Goal: Task Accomplishment & Management: Manage account settings

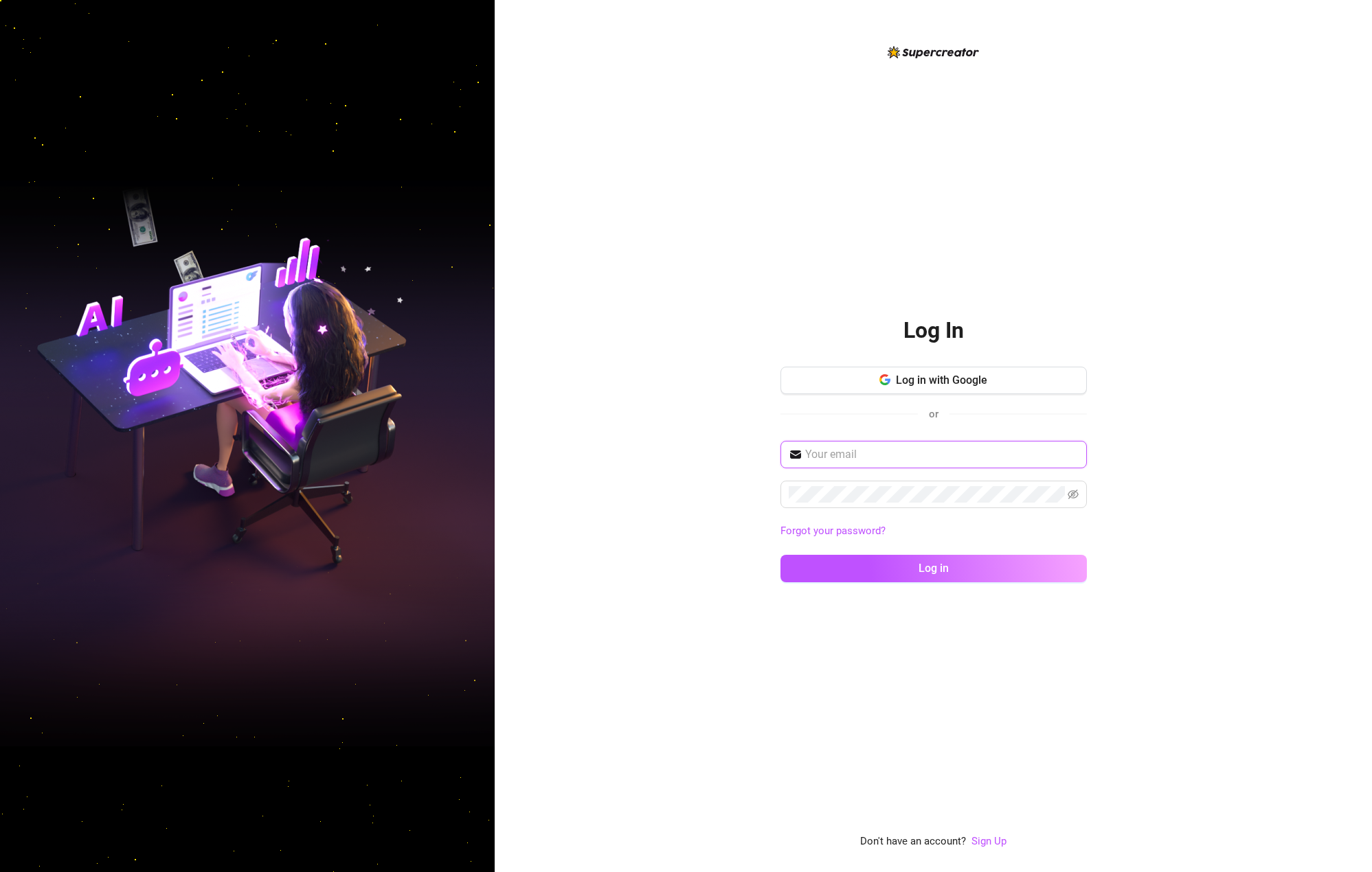
click at [841, 458] on input "text" at bounding box center [942, 455] width 273 height 17
click at [909, 388] on button "Log in with Google" at bounding box center [933, 380] width 306 height 27
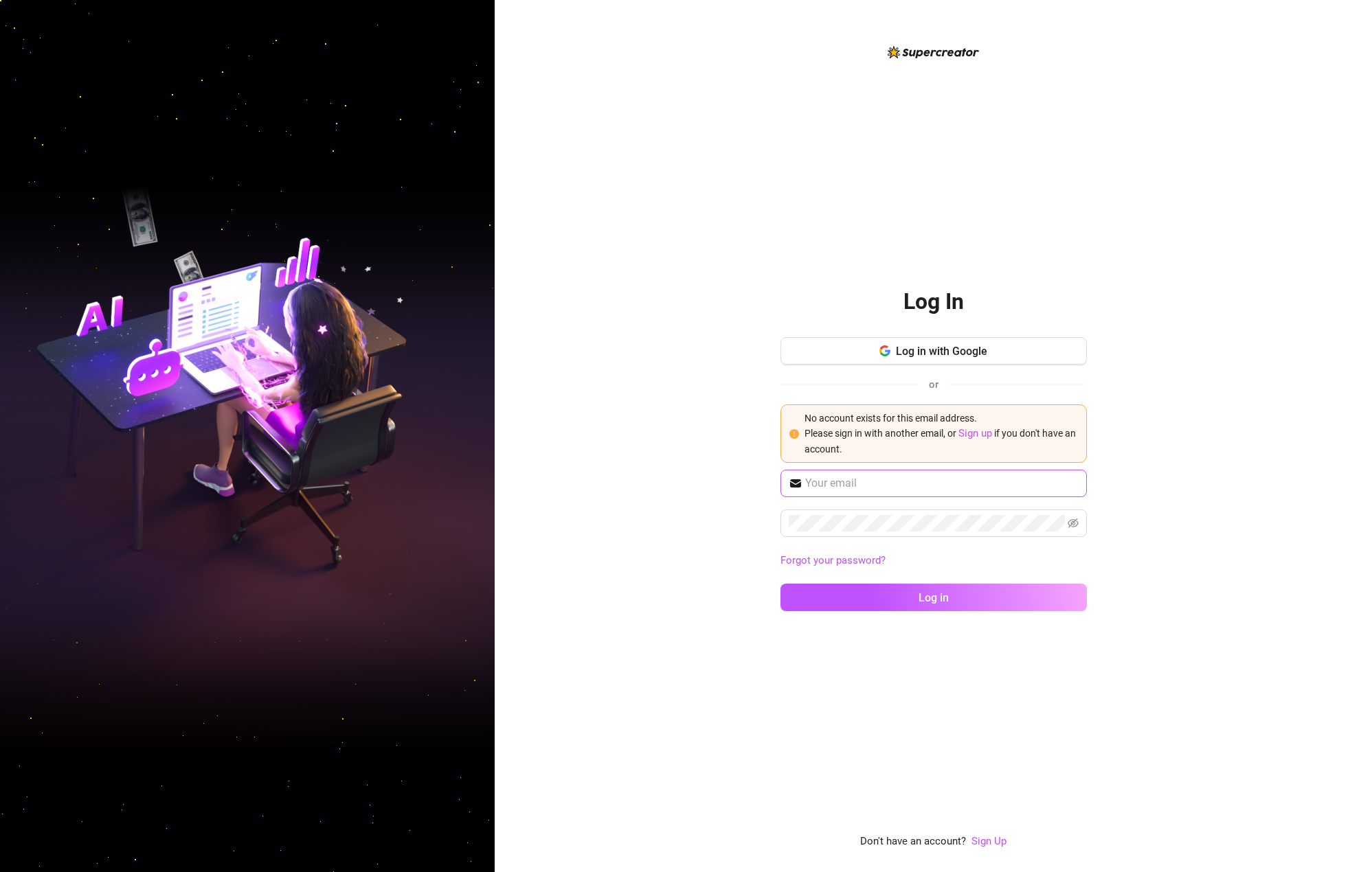
drag, startPoint x: 836, startPoint y: 496, endPoint x: 838, endPoint y: 489, distance: 7.3
click at [836, 496] on span at bounding box center [933, 483] width 306 height 27
click at [838, 482] on input "text" at bounding box center [942, 484] width 273 height 17
click at [597, 489] on div "Log In Log in with Google or No account exists for this email address. Please s…" at bounding box center [933, 436] width 877 height 872
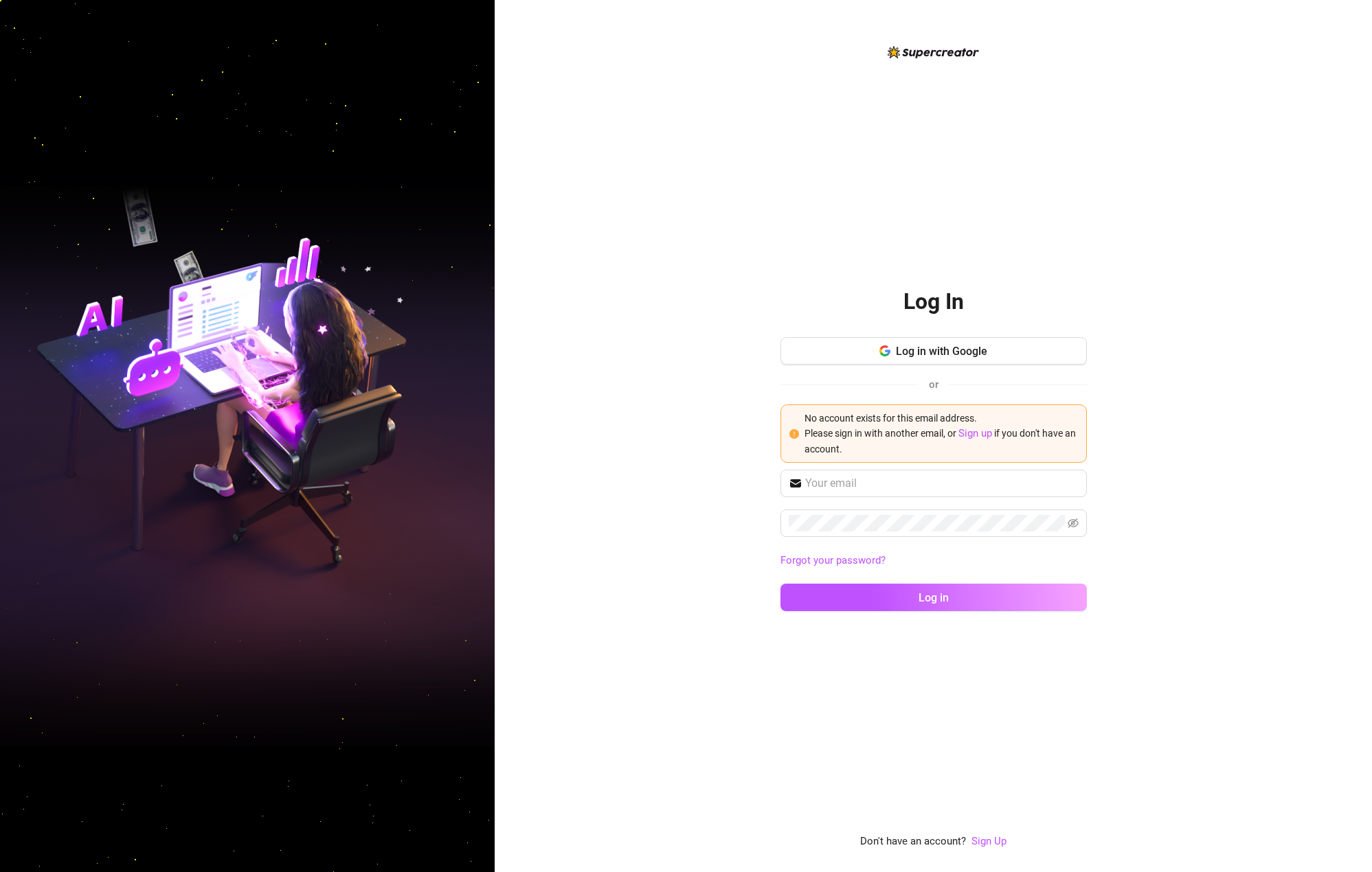
click at [606, 302] on div "Log In Log in with Google or No account exists for this email address. Please s…" at bounding box center [933, 436] width 877 height 872
click at [881, 486] on input "text" at bounding box center [942, 484] width 273 height 17
click at [918, 354] on span "Log in with Google" at bounding box center [942, 351] width 91 height 13
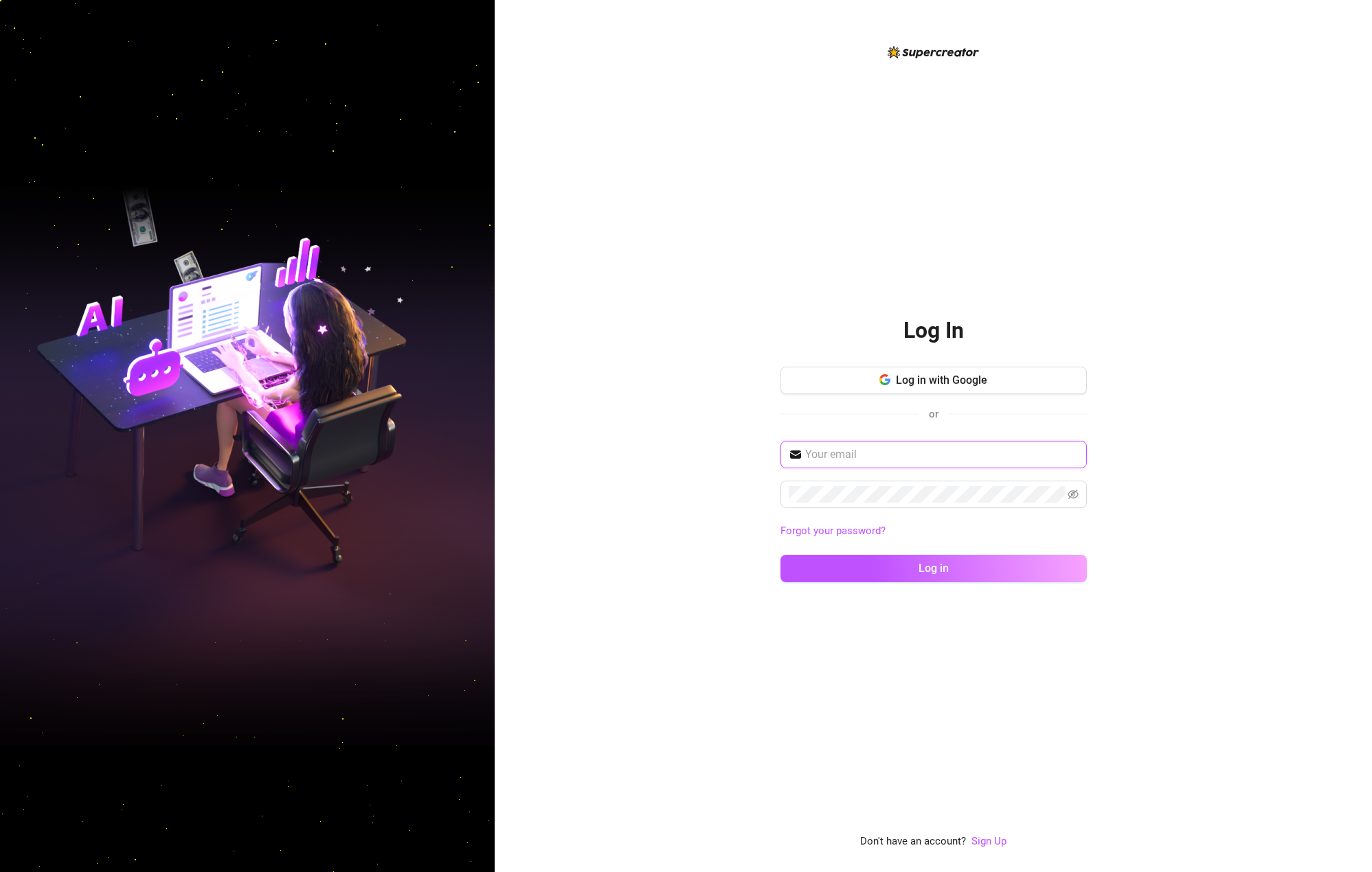
click at [880, 453] on input "text" at bounding box center [942, 455] width 273 height 17
type input "[EMAIL_ADDRESS][PERSON_NAME][DOMAIN_NAME]"
click at [940, 505] on span at bounding box center [933, 494] width 306 height 27
click at [780, 555] on button "Log in" at bounding box center [933, 568] width 306 height 27
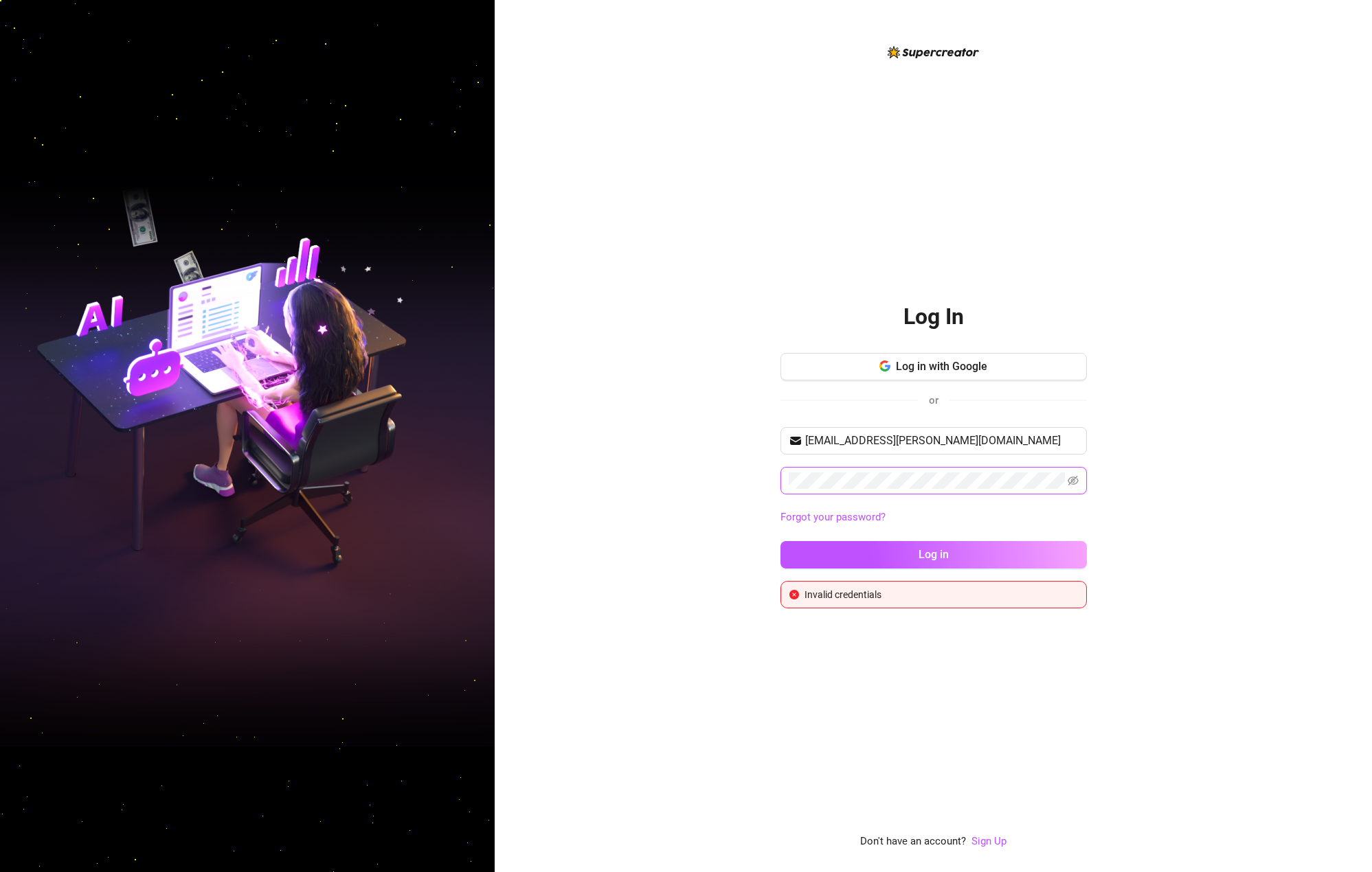
click at [721, 488] on div "Log In Log in with Google or [EMAIL_ADDRESS][PERSON_NAME][DOMAIN_NAME] Forgot y…" at bounding box center [933, 436] width 877 height 872
click at [817, 523] on link "Forgot your password?" at bounding box center [833, 519] width 105 height 13
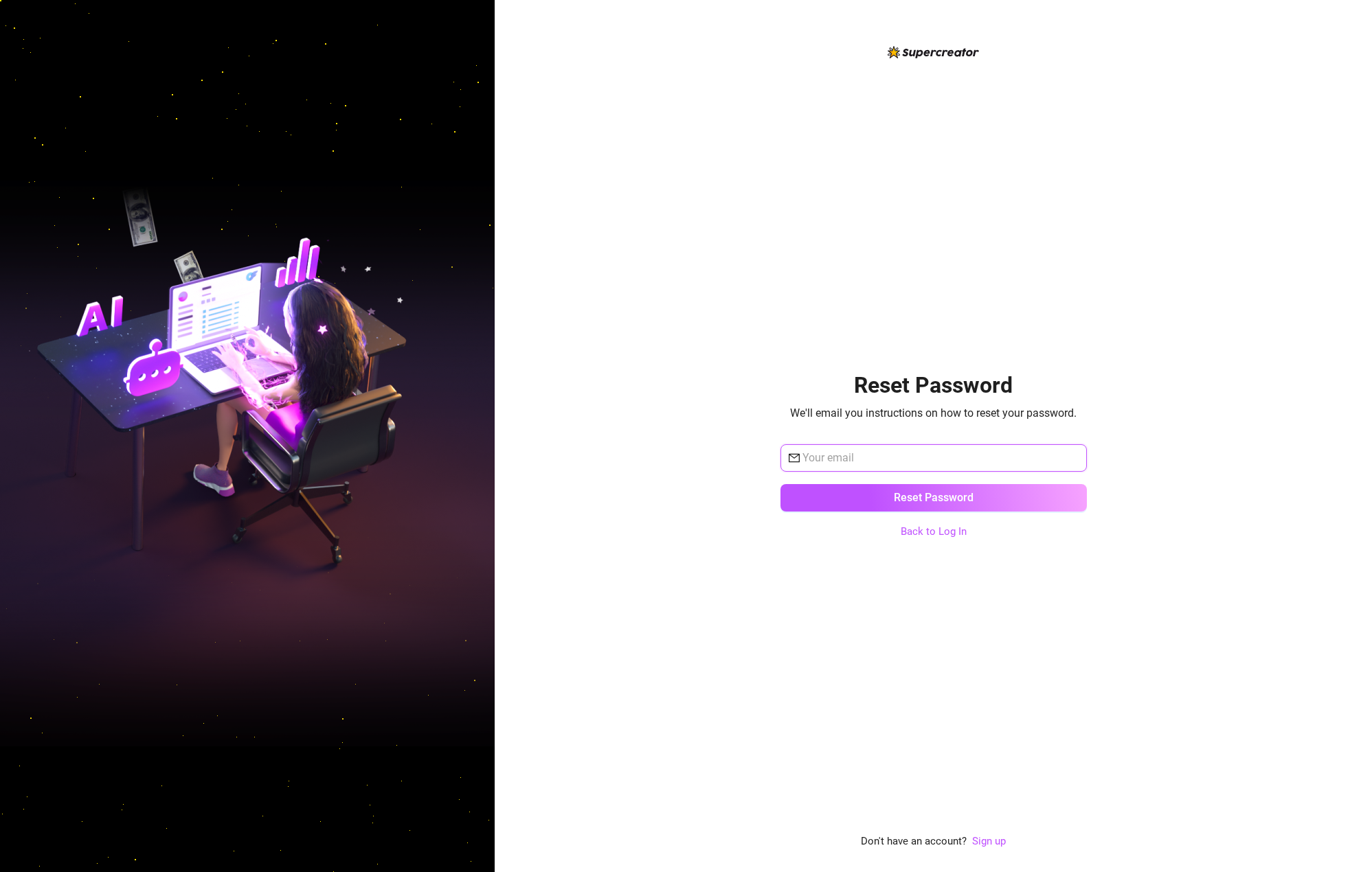
click at [859, 455] on input "text" at bounding box center [941, 458] width 276 height 17
type input "[EMAIL_ADDRESS][PERSON_NAME][DOMAIN_NAME]"
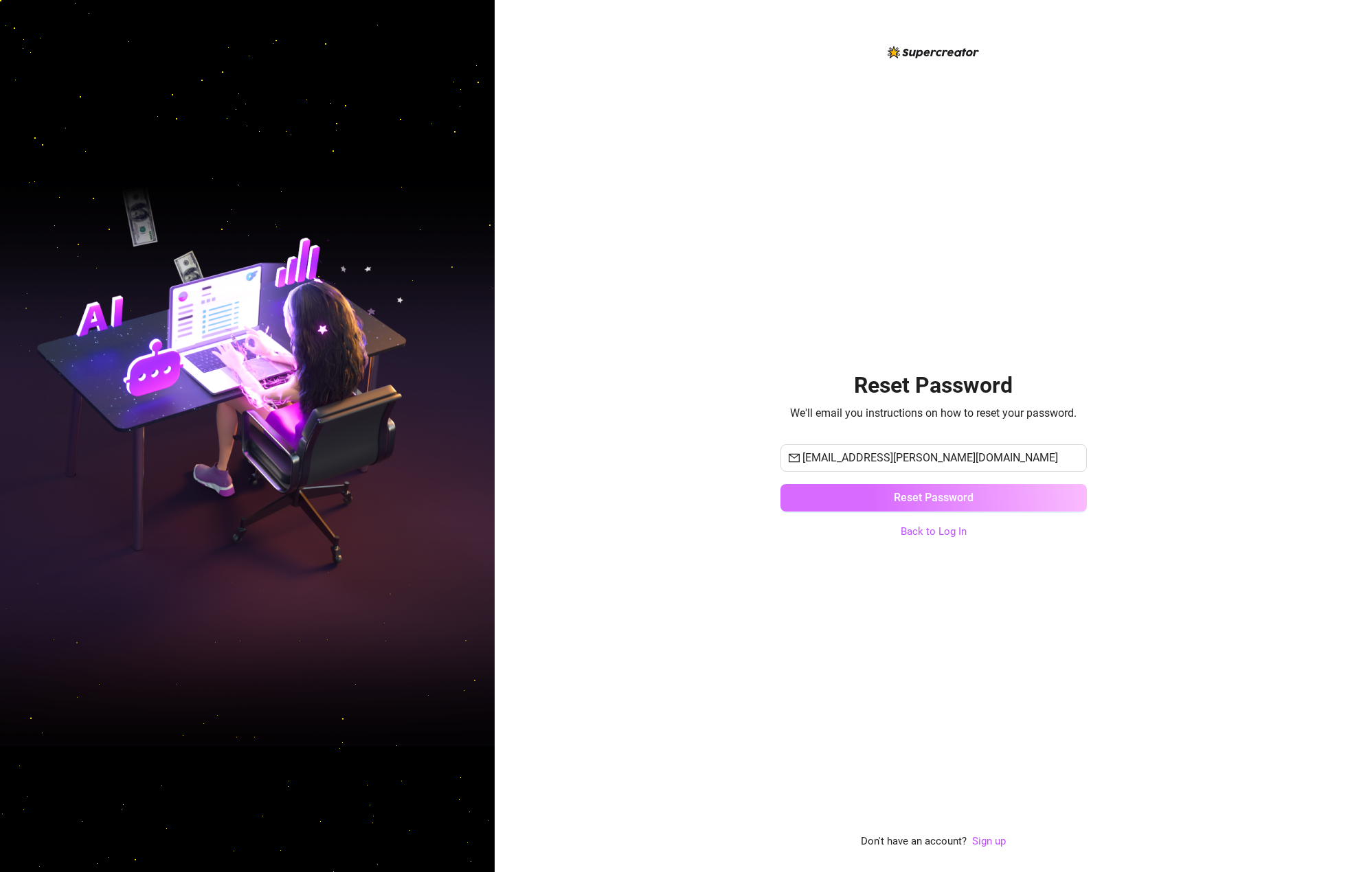
click at [880, 492] on button "Reset Password" at bounding box center [933, 498] width 306 height 27
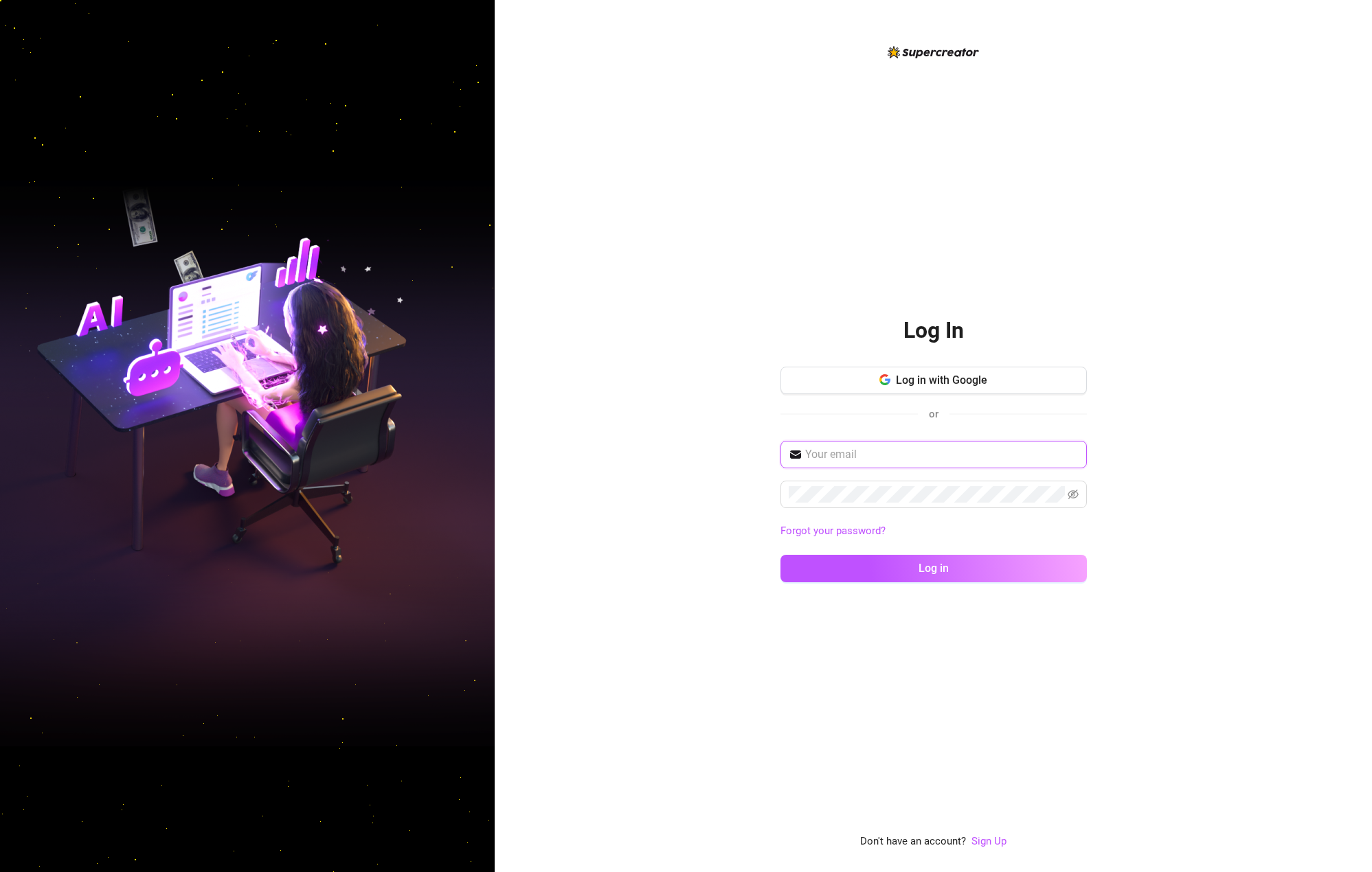
click at [841, 451] on input "text" at bounding box center [942, 455] width 273 height 17
click at [874, 458] on input "text" at bounding box center [942, 455] width 273 height 17
click at [873, 458] on input "text" at bounding box center [942, 455] width 273 height 17
click at [823, 449] on input "text" at bounding box center [942, 455] width 273 height 17
drag, startPoint x: 822, startPoint y: 460, endPoint x: 829, endPoint y: 468, distance: 10.6
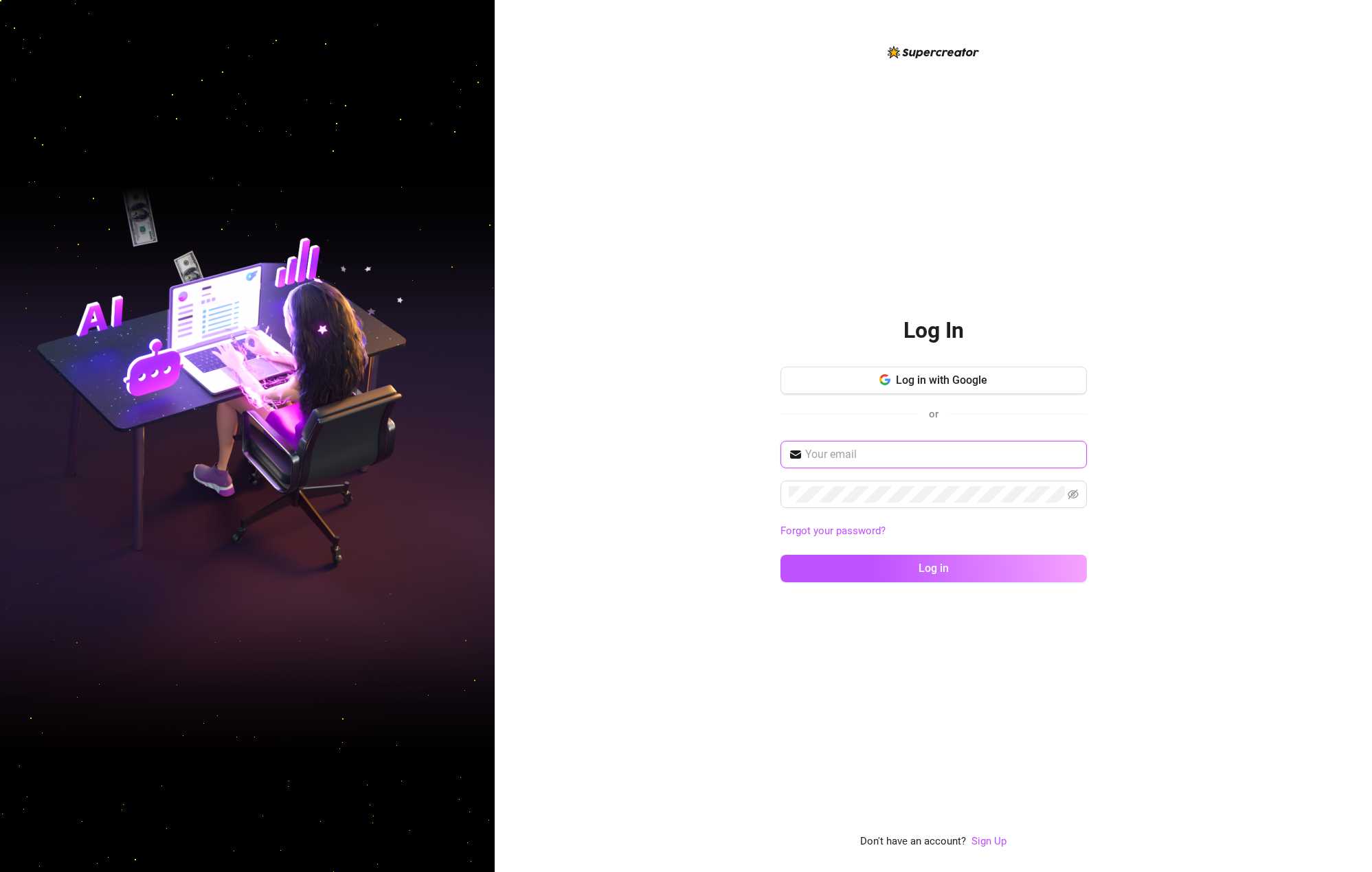
click at [821, 461] on input "text" at bounding box center [942, 455] width 273 height 17
type input "[EMAIL_ADDRESS][PERSON_NAME][DOMAIN_NAME]"
click at [888, 565] on button "Log in" at bounding box center [933, 568] width 306 height 27
